Goal: Task Accomplishment & Management: Use online tool/utility

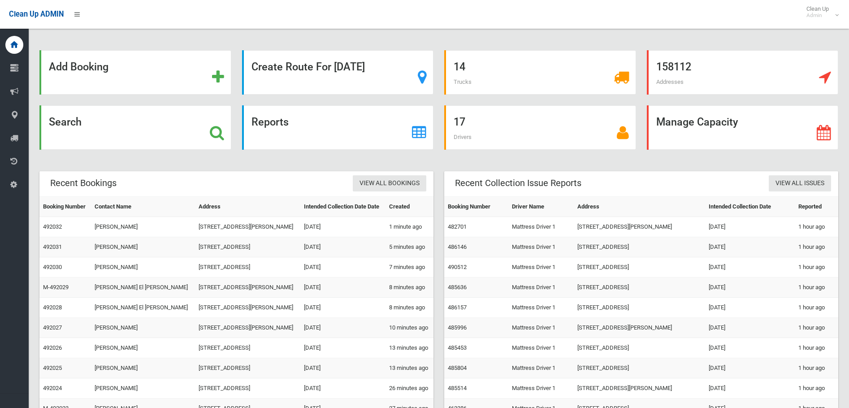
click at [70, 119] on strong "Search" at bounding box center [65, 122] width 33 height 13
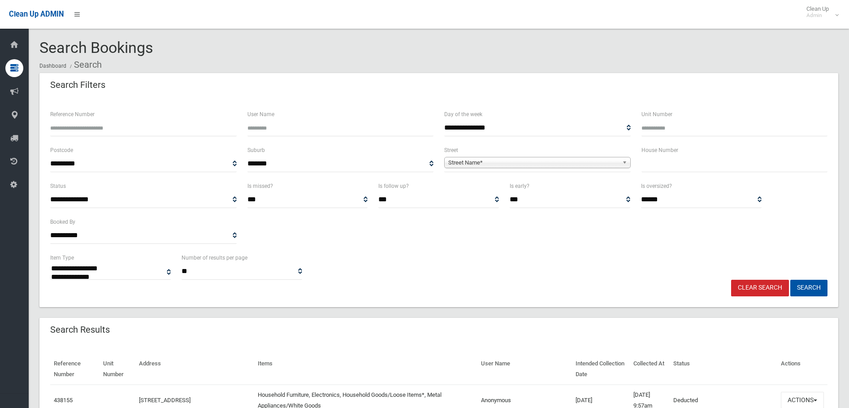
select select
click at [695, 157] on input "text" at bounding box center [735, 164] width 187 height 17
type input "*"
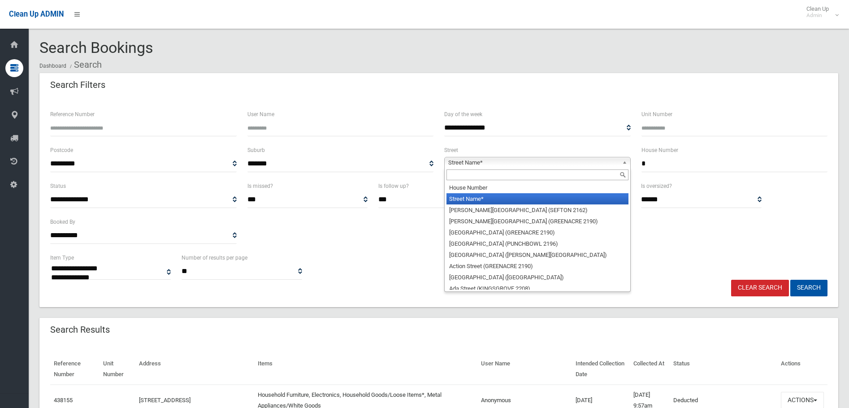
click at [566, 161] on span "Street Name*" at bounding box center [533, 162] width 170 height 11
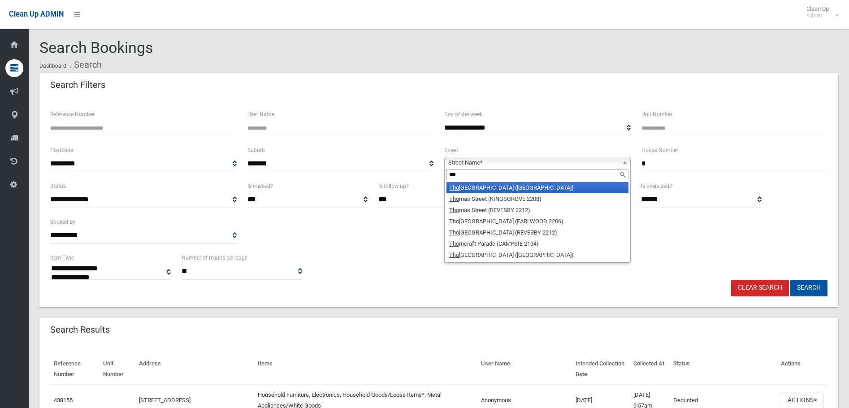
type input "***"
click at [505, 188] on li "Tho mas Street (PICNIC POINT 2213)" at bounding box center [538, 187] width 182 height 11
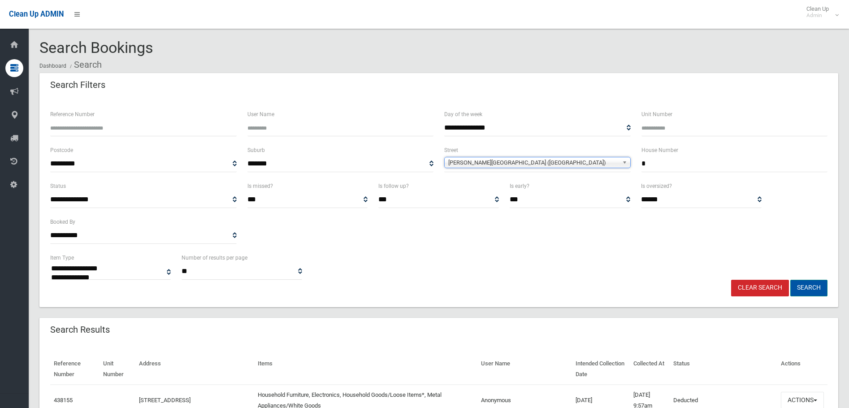
click at [799, 285] on button "Search" at bounding box center [809, 288] width 37 height 17
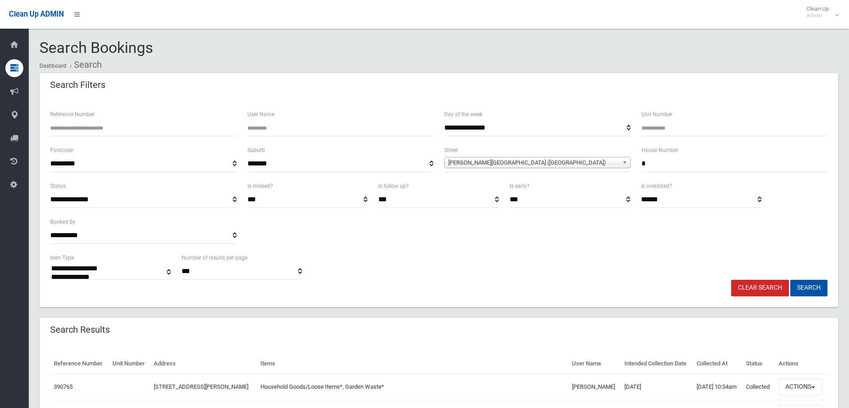
select select
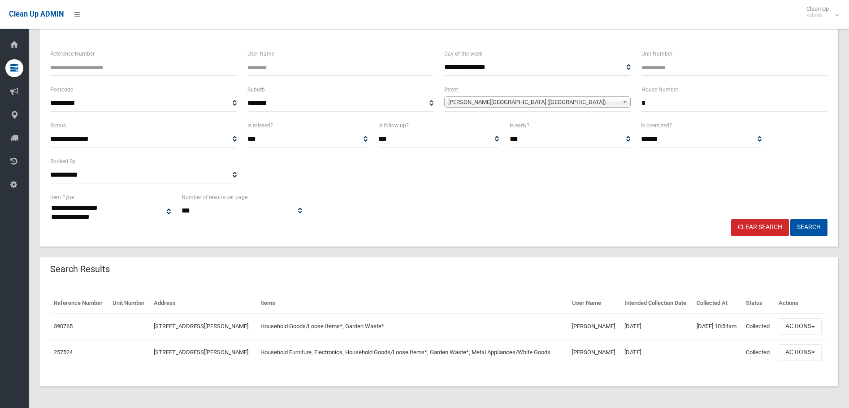
scroll to position [82, 0]
click at [801, 348] on button "Actions" at bounding box center [800, 352] width 43 height 17
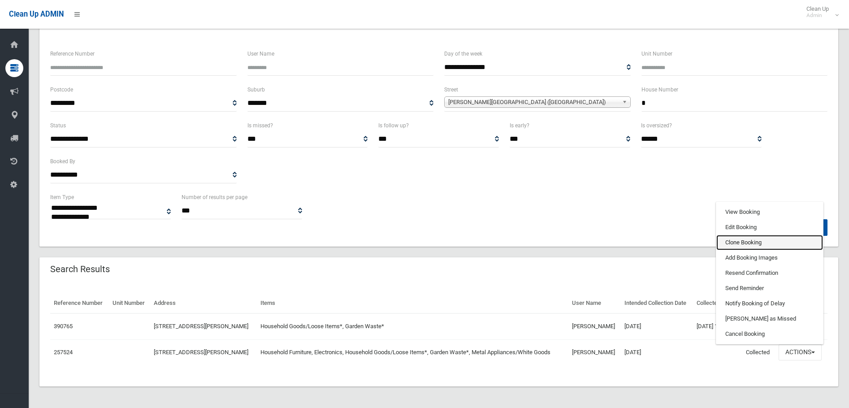
click at [772, 237] on link "Clone Booking" at bounding box center [770, 242] width 107 height 15
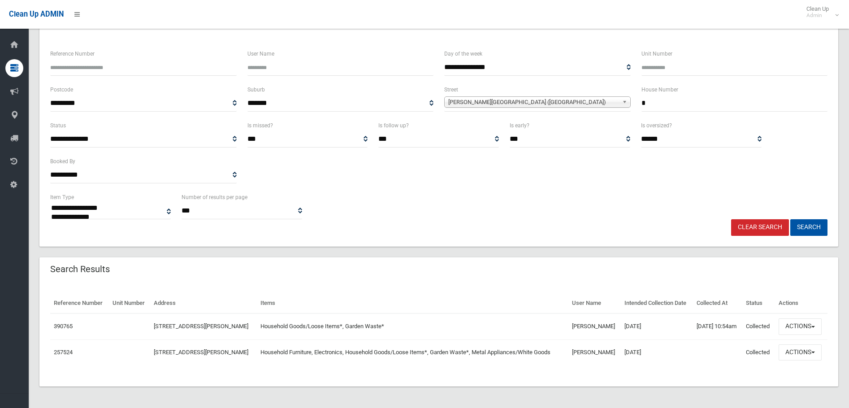
click at [597, 97] on span "[PERSON_NAME][GEOGRAPHIC_DATA] ([GEOGRAPHIC_DATA])" at bounding box center [533, 102] width 170 height 11
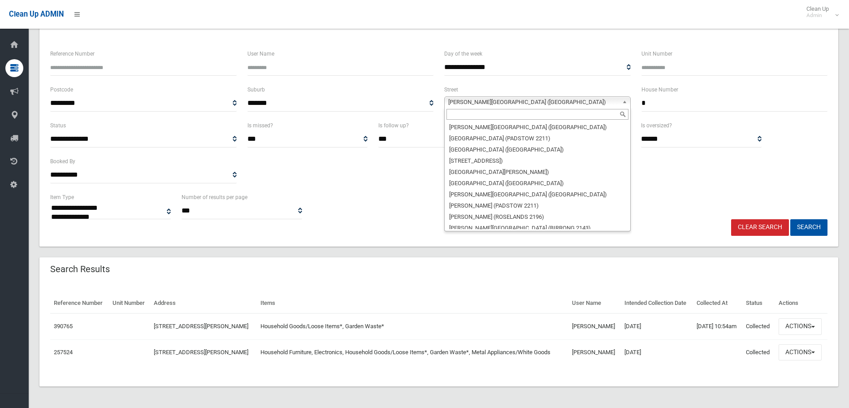
scroll to position [22965, 0]
click at [514, 97] on span "Third Street (ASHBURY 2193)" at bounding box center [533, 102] width 170 height 11
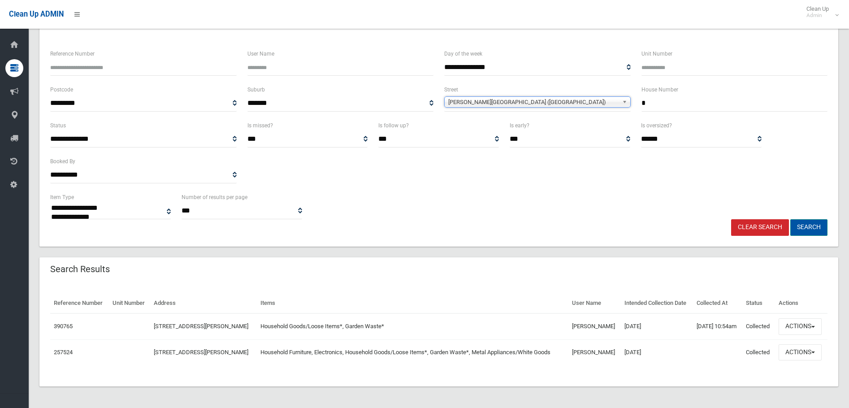
click at [802, 219] on button "Search" at bounding box center [809, 227] width 37 height 17
click at [803, 219] on button "Search" at bounding box center [809, 227] width 37 height 17
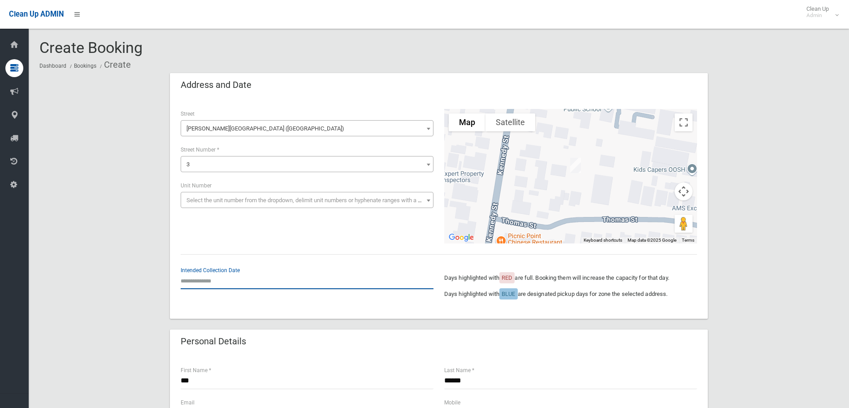
click at [203, 280] on input "text" at bounding box center [307, 281] width 253 height 17
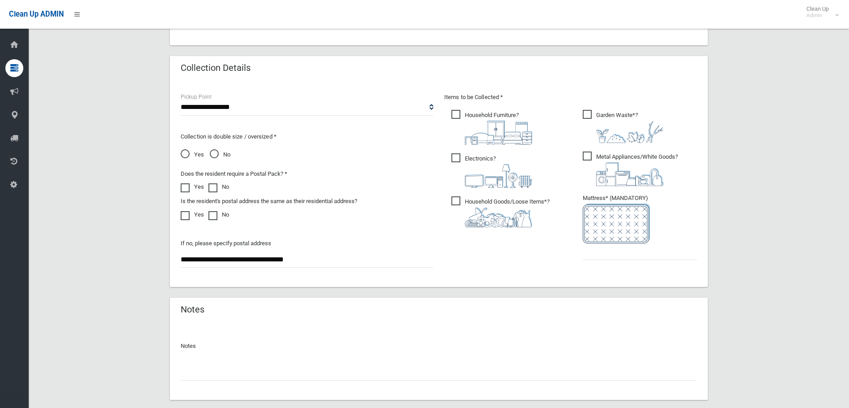
scroll to position [479, 0]
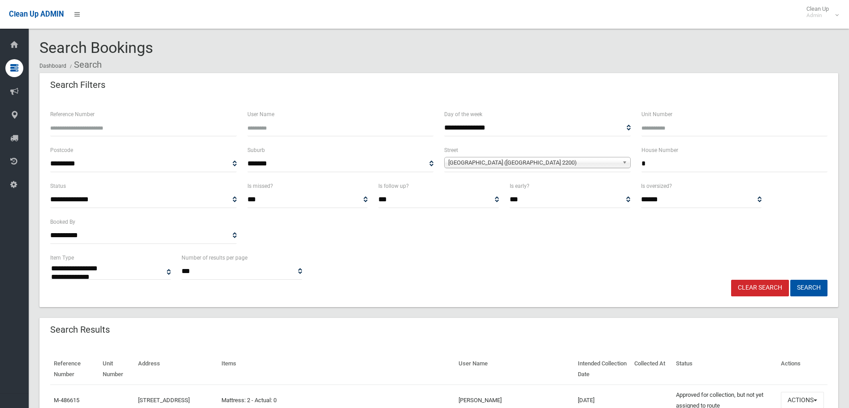
select select
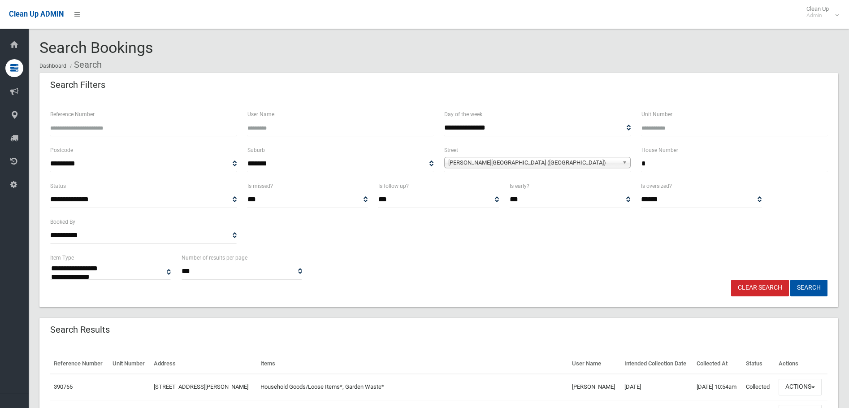
select select
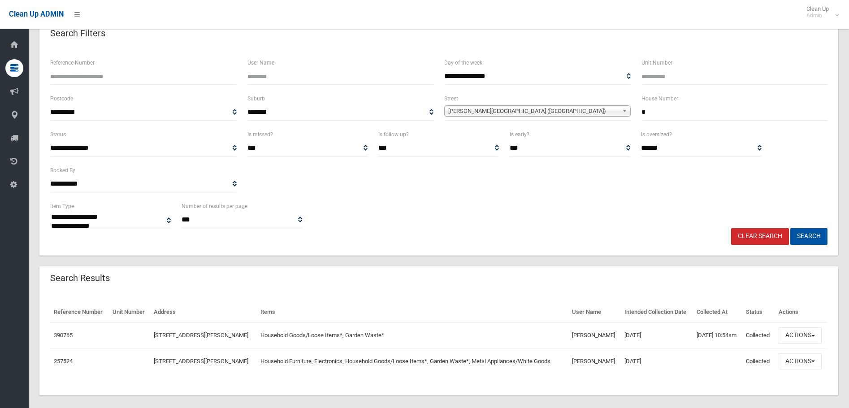
scroll to position [37, 0]
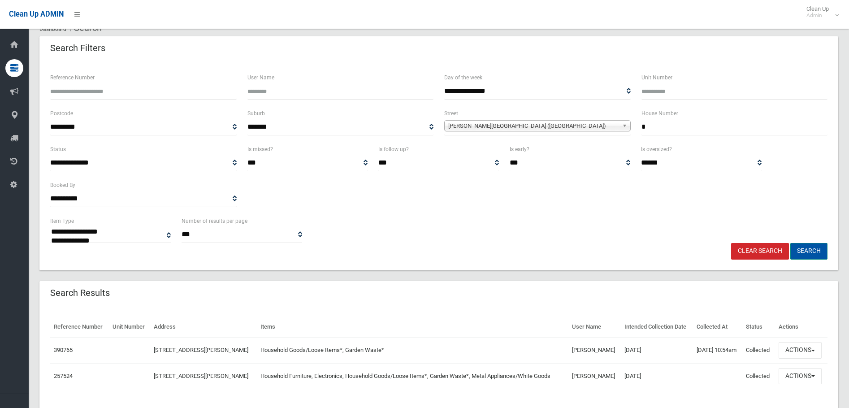
click at [815, 248] on button "Search" at bounding box center [809, 251] width 37 height 17
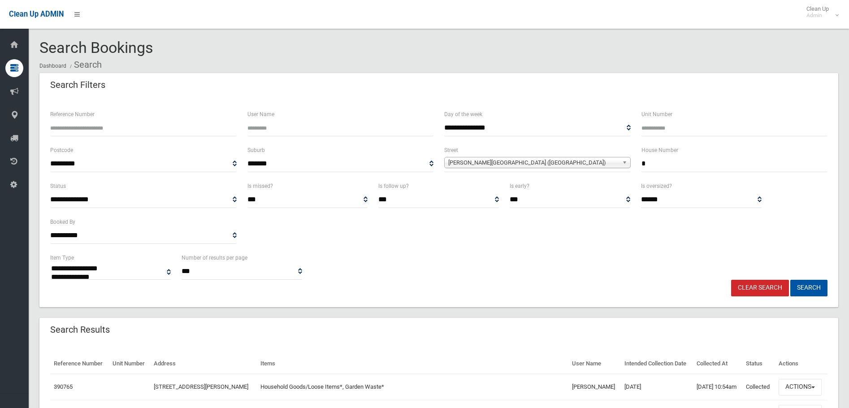
select select
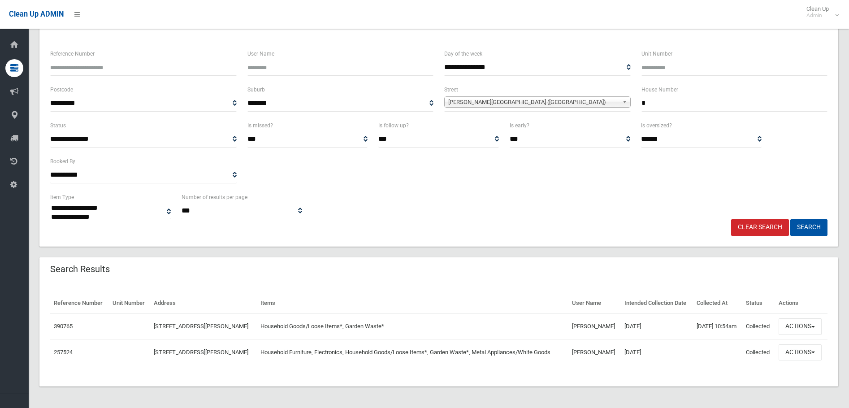
scroll to position [82, 0]
click at [808, 344] on button "Actions" at bounding box center [800, 352] width 43 height 17
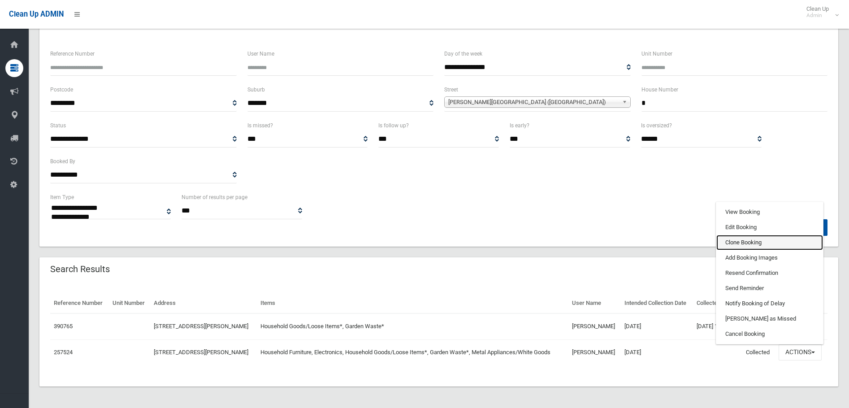
click at [768, 235] on link "Clone Booking" at bounding box center [770, 242] width 107 height 15
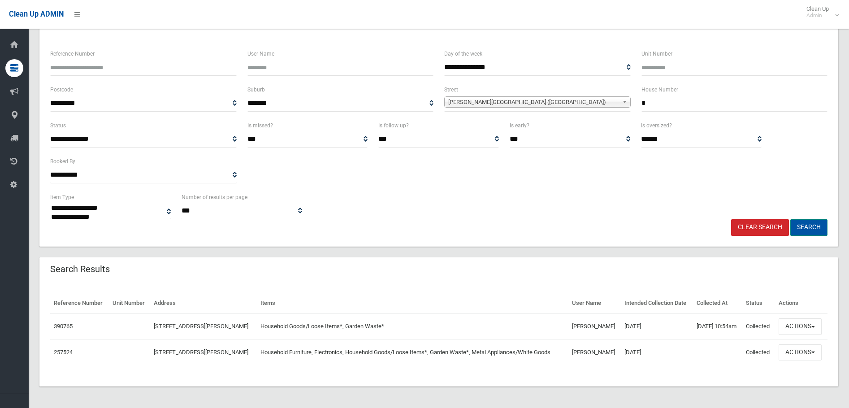
click at [817, 219] on button "Search" at bounding box center [809, 227] width 37 height 17
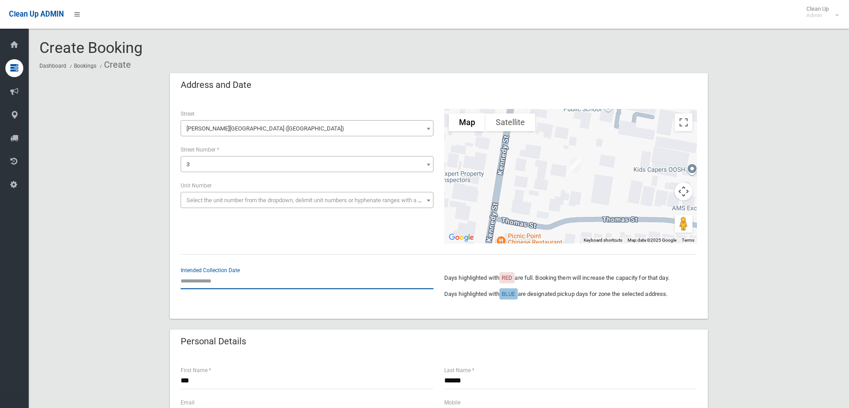
click at [232, 283] on input "text" at bounding box center [307, 281] width 253 height 17
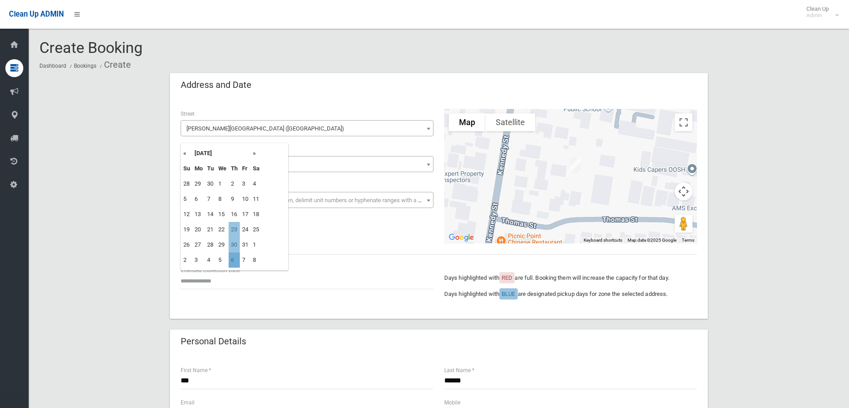
click at [231, 261] on td "6" at bounding box center [234, 259] width 11 height 15
type input "**********"
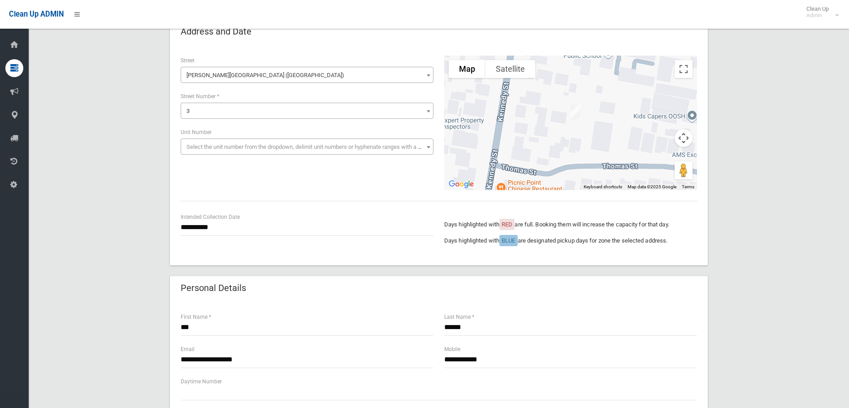
scroll to position [135, 0]
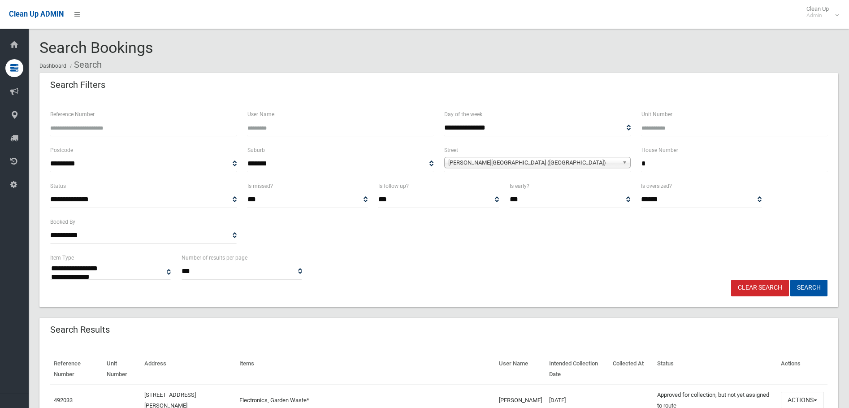
select select
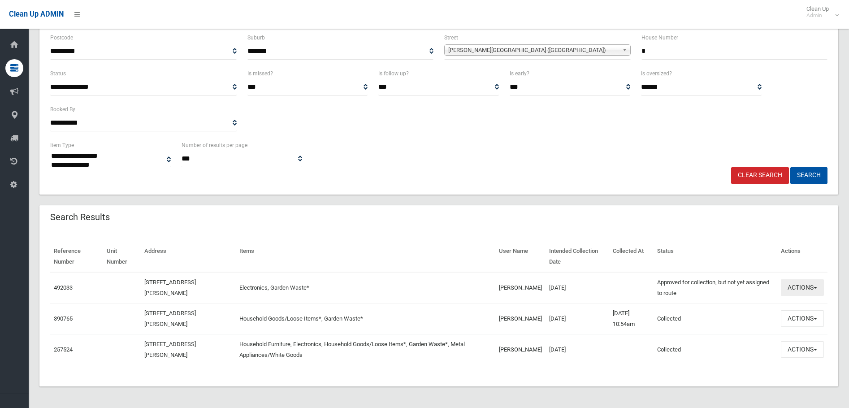
click at [799, 293] on button "Actions" at bounding box center [802, 287] width 43 height 17
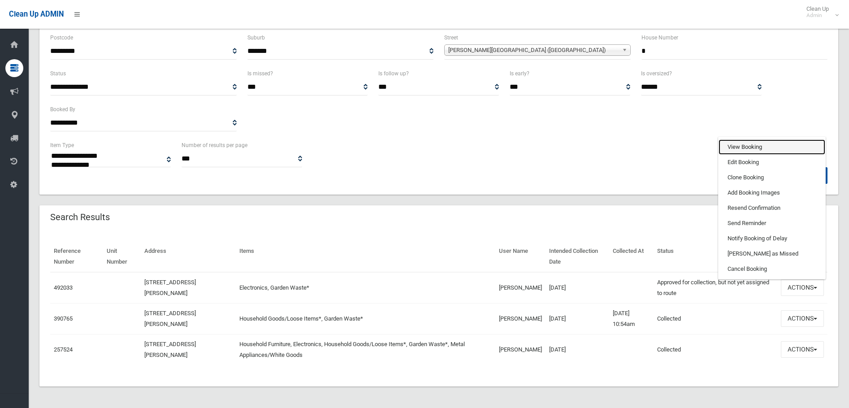
click at [737, 145] on link "View Booking" at bounding box center [772, 146] width 107 height 15
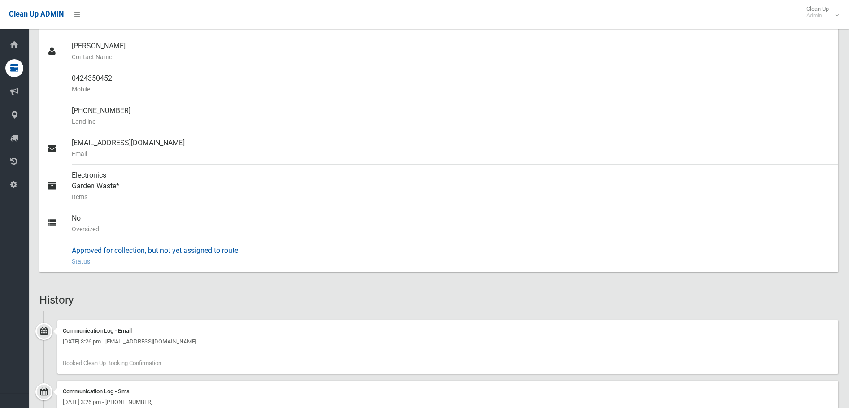
scroll to position [312, 0]
